Goal: Find specific page/section

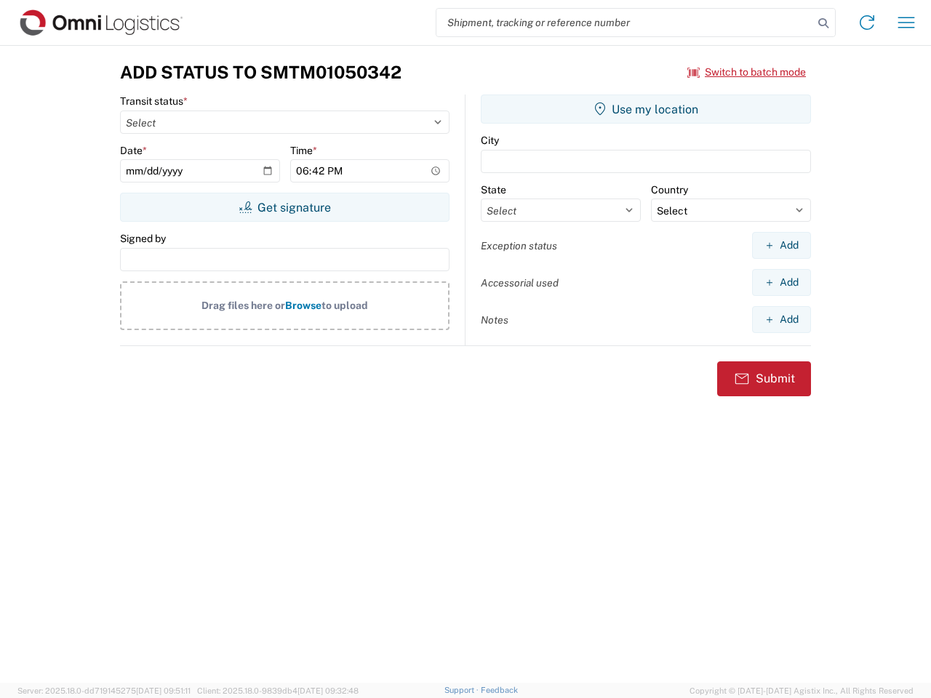
click at [625, 23] on input "search" at bounding box center [624, 23] width 377 height 28
click at [823, 23] on icon at bounding box center [823, 23] width 20 height 20
click at [867, 23] on icon at bounding box center [866, 22] width 23 height 23
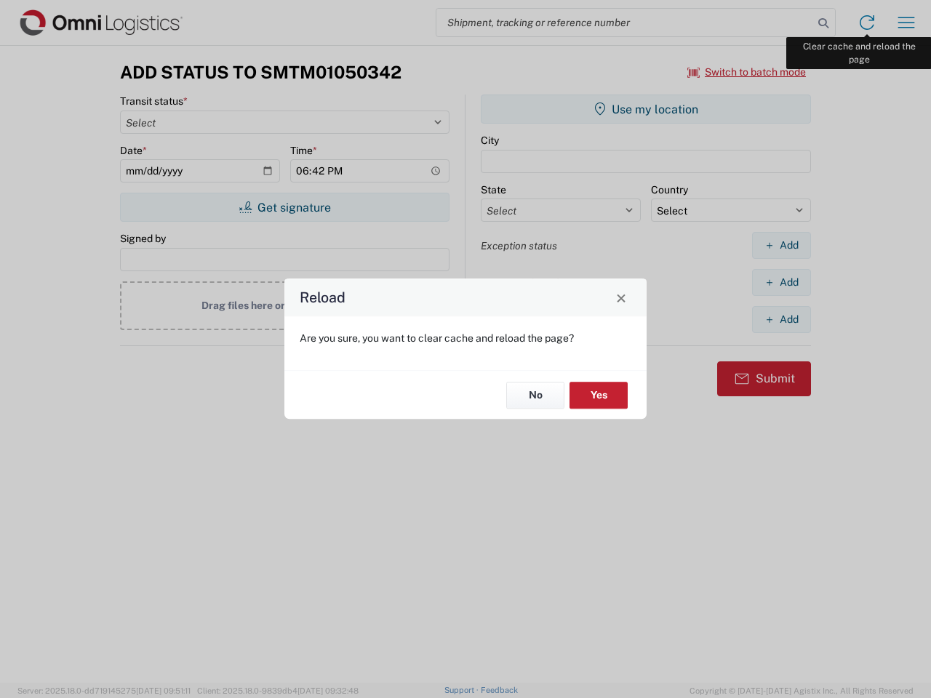
click at [906, 23] on div "Reload Are you sure, you want to clear cache and reload the page? No Yes" at bounding box center [465, 349] width 931 height 698
click at [747, 72] on div "Reload Are you sure, you want to clear cache and reload the page? No Yes" at bounding box center [465, 349] width 931 height 698
click at [284, 207] on div "Reload Are you sure, you want to clear cache and reload the page? No Yes" at bounding box center [465, 349] width 931 height 698
click at [646, 109] on div "Reload Are you sure, you want to clear cache and reload the page? No Yes" at bounding box center [465, 349] width 931 height 698
click at [781, 245] on div "Reload Are you sure, you want to clear cache and reload the page? No Yes" at bounding box center [465, 349] width 931 height 698
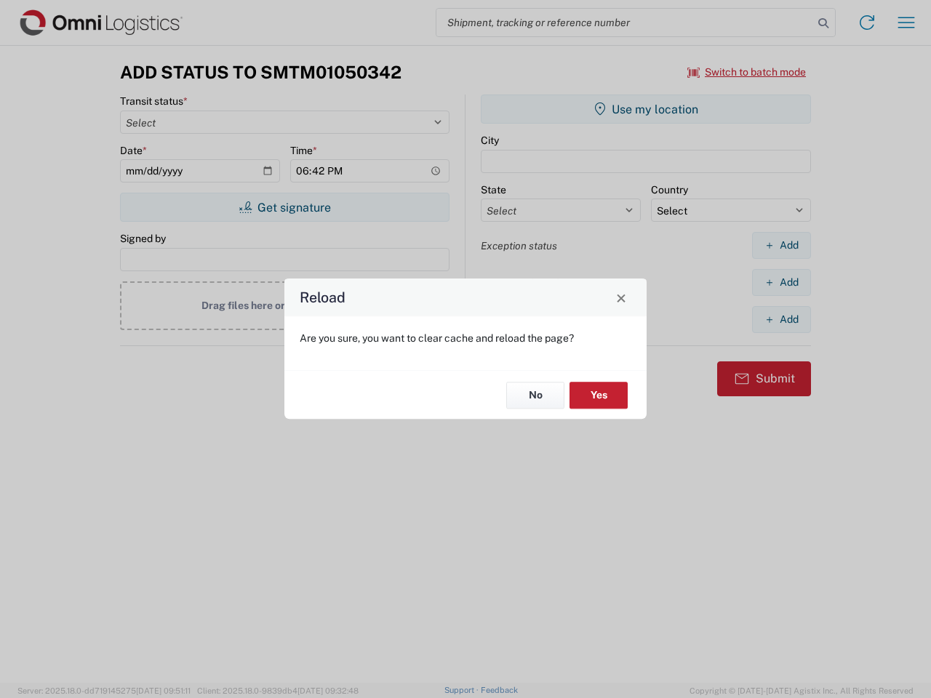
click at [781, 282] on div "Reload Are you sure, you want to clear cache and reload the page? No Yes" at bounding box center [465, 349] width 931 height 698
click at [781, 319] on div "Reload Are you sure, you want to clear cache and reload the page? No Yes" at bounding box center [465, 349] width 931 height 698
